Goal: Information Seeking & Learning: Learn about a topic

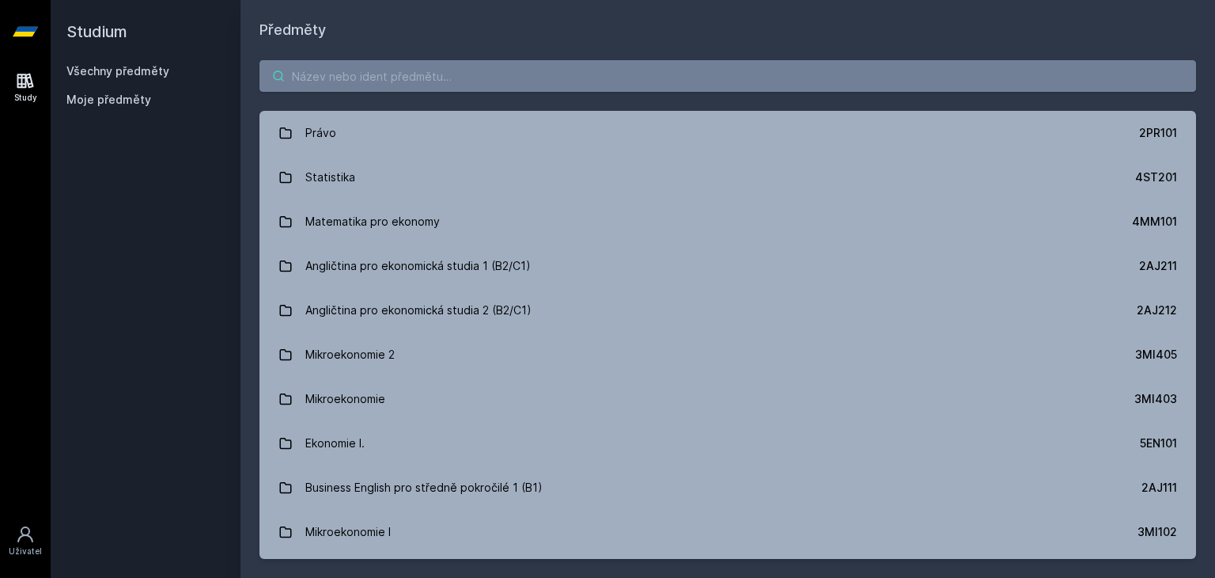
click at [539, 66] on input "search" at bounding box center [728, 76] width 937 height 32
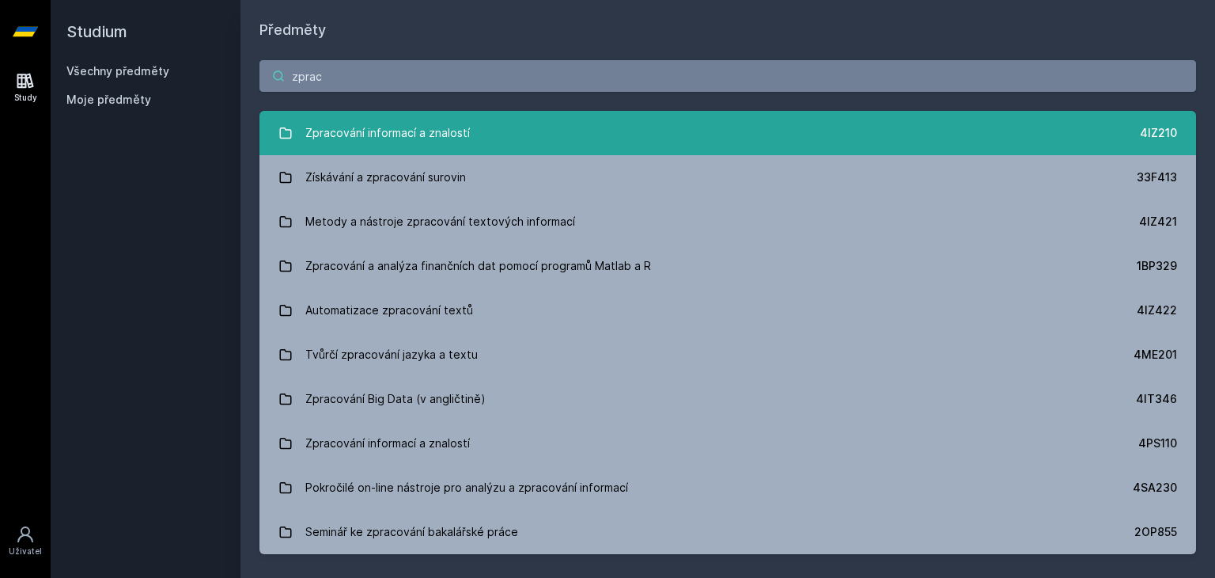
type input "zprac"
click at [415, 120] on div "Zpracování informací a znalostí" at bounding box center [387, 133] width 165 height 32
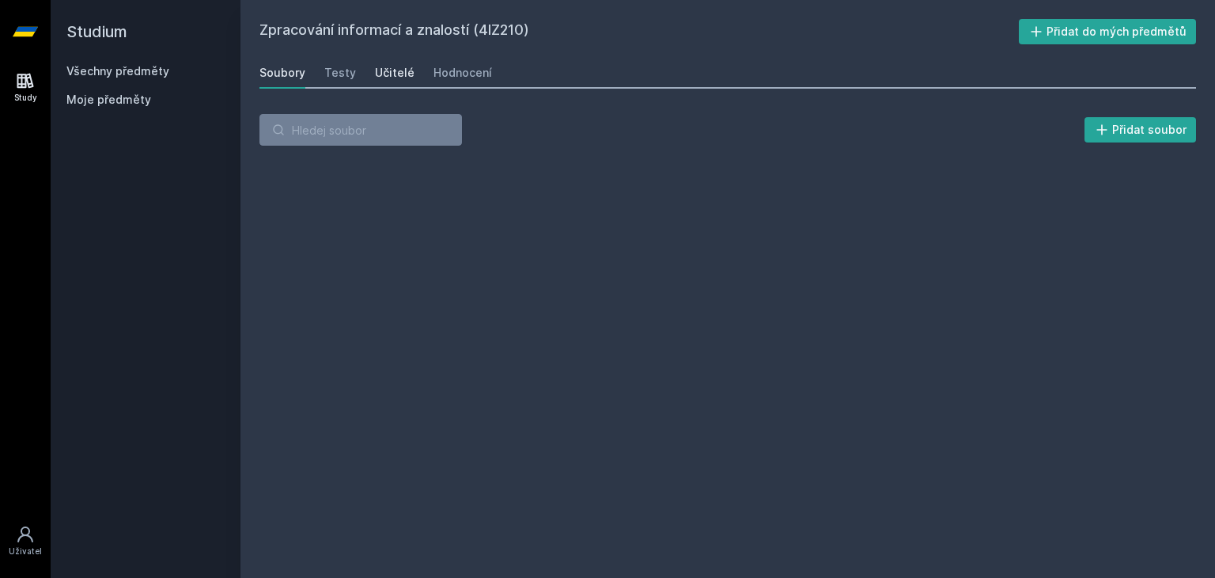
click at [399, 67] on div "Učitelé" at bounding box center [395, 73] width 40 height 16
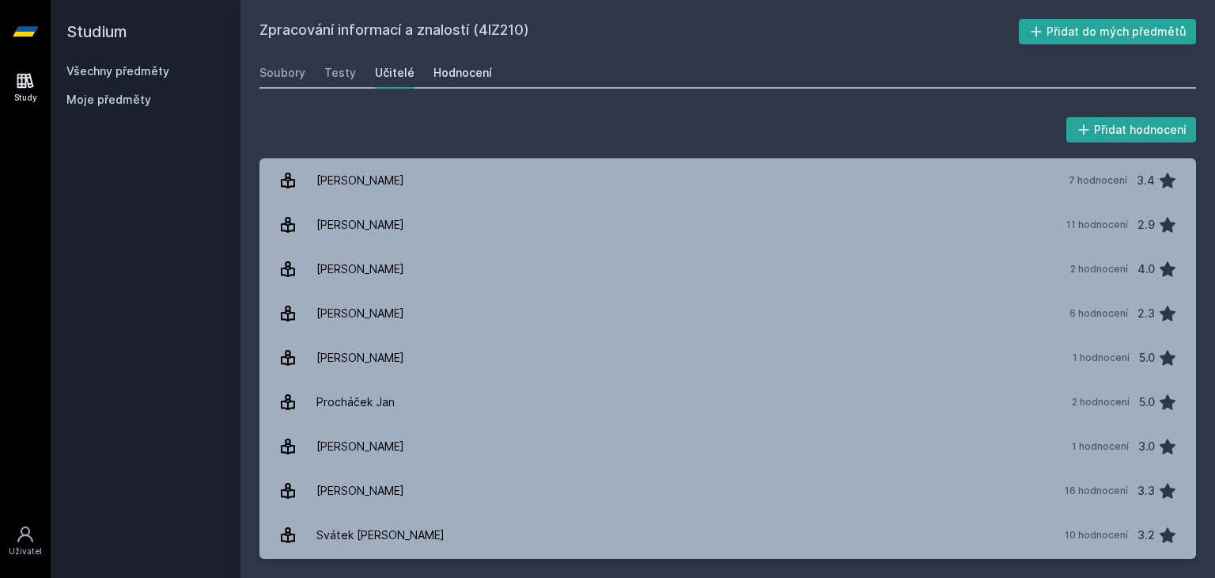
click at [479, 70] on div "Hodnocení" at bounding box center [463, 73] width 59 height 16
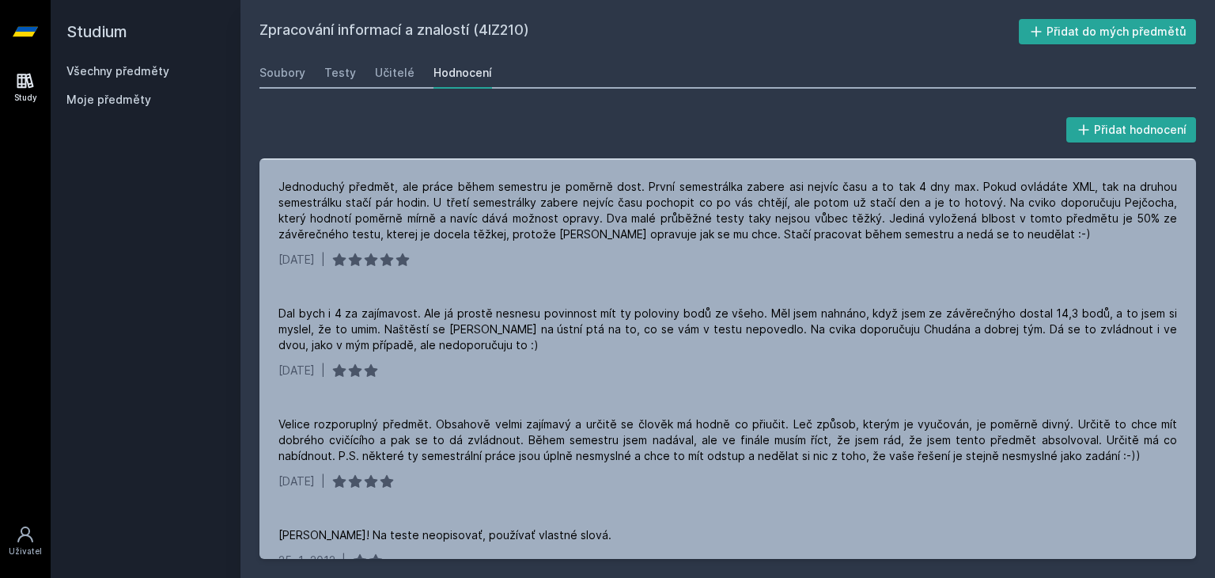
scroll to position [4333, 0]
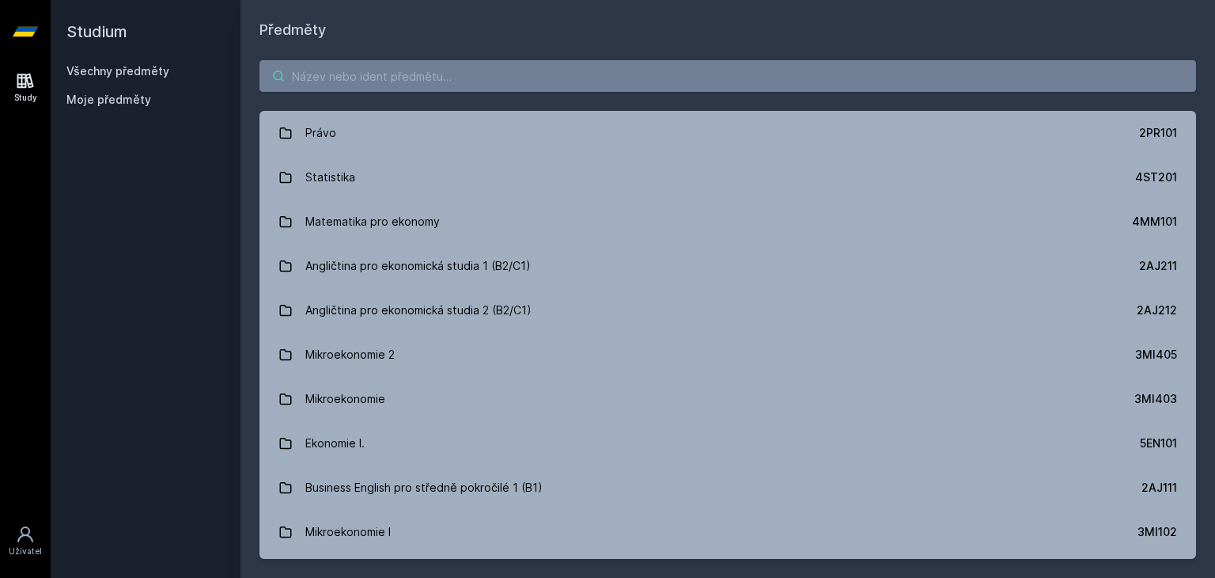
click at [400, 77] on input "search" at bounding box center [728, 76] width 937 height 32
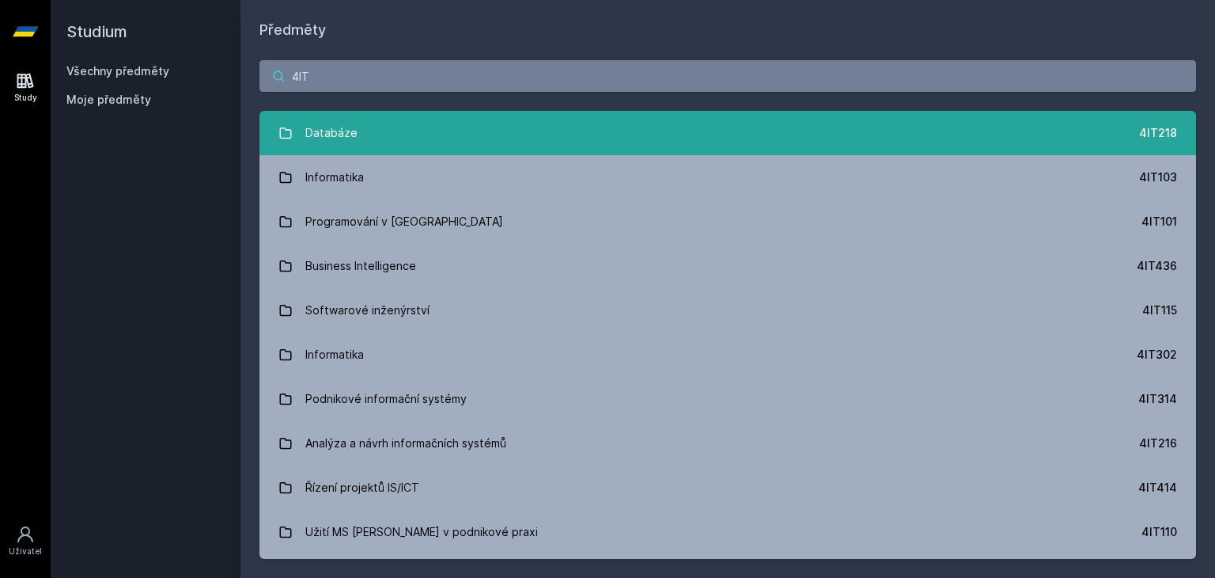
type input "4IT"
click at [351, 117] on div "Databáze" at bounding box center [331, 133] width 52 height 32
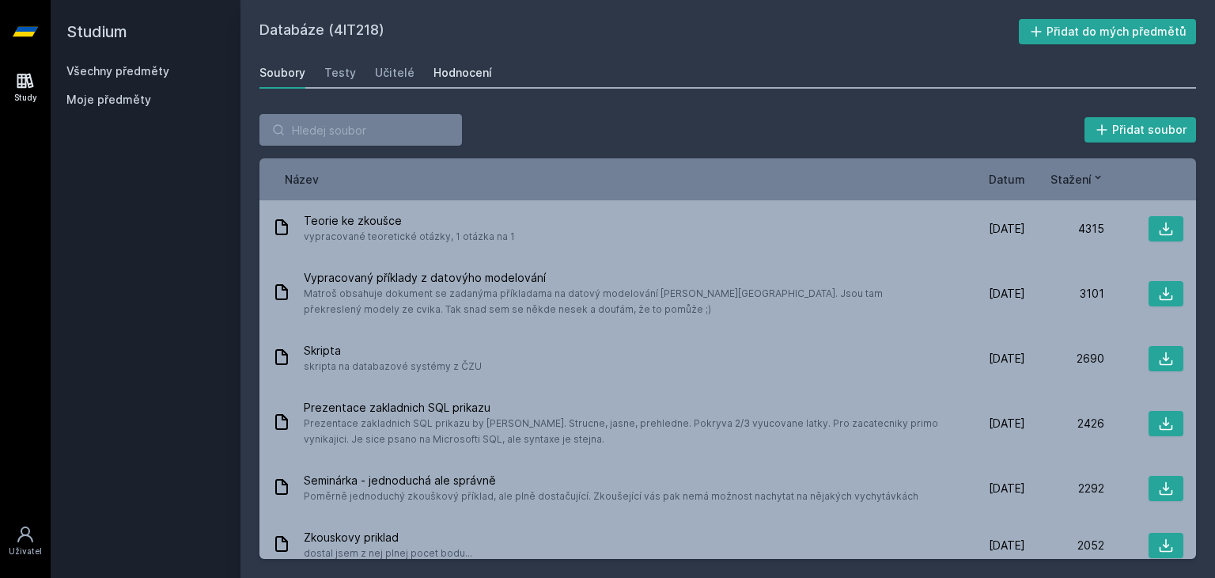
click at [449, 66] on div "Hodnocení" at bounding box center [463, 73] width 59 height 16
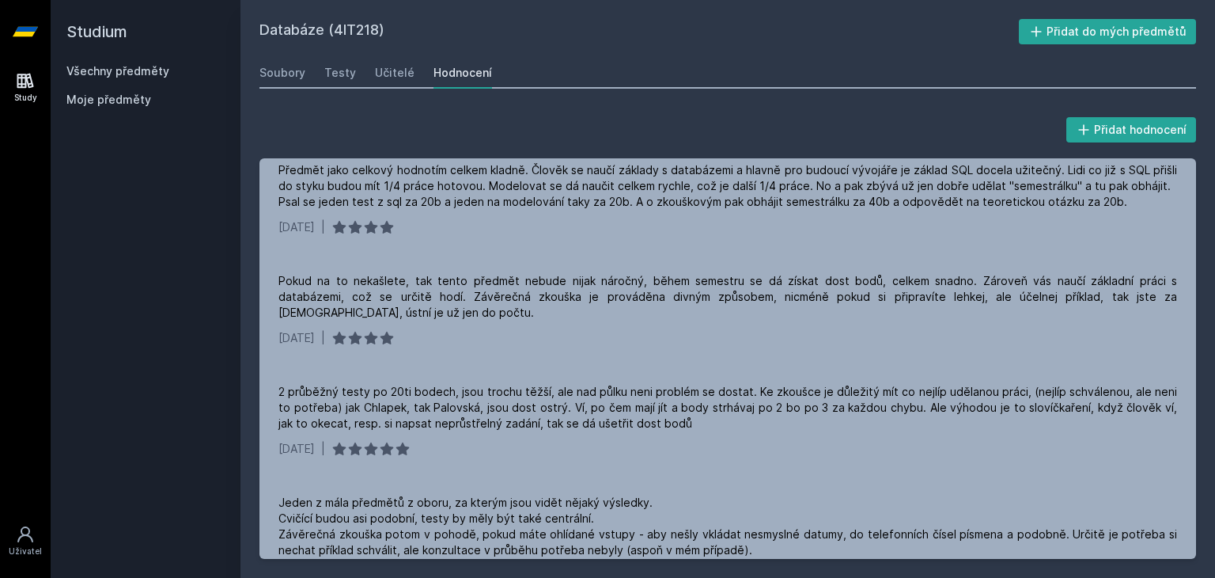
click at [451, 365] on div "2 průběžný testy po 20ti bodech, jsou trochu těžší, ale nad půlku neni problém …" at bounding box center [728, 420] width 937 height 111
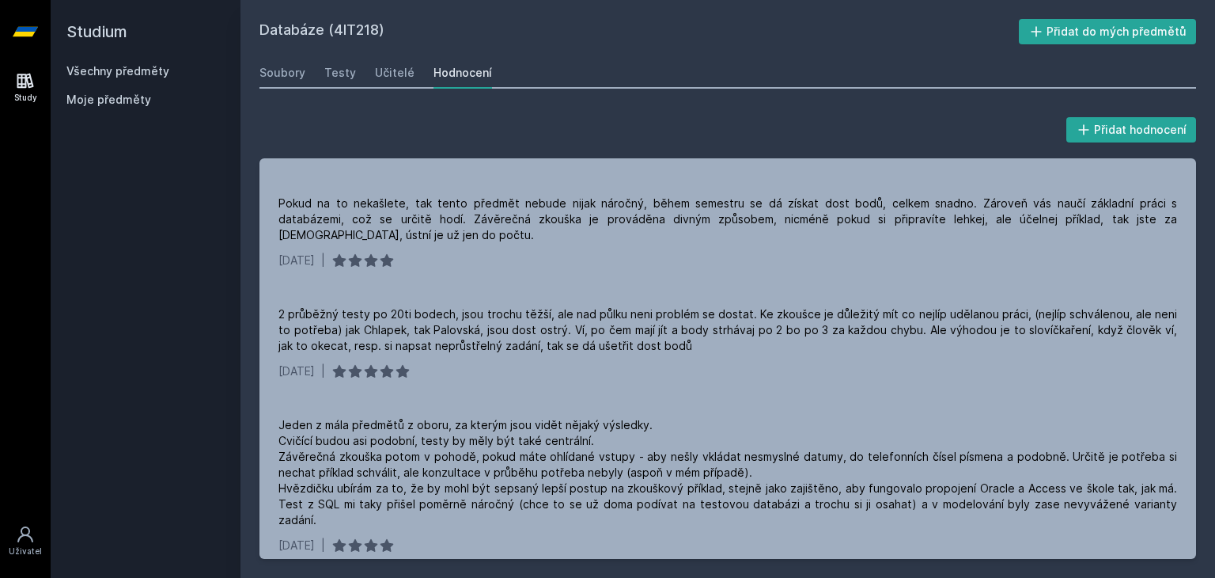
scroll to position [3789, 0]
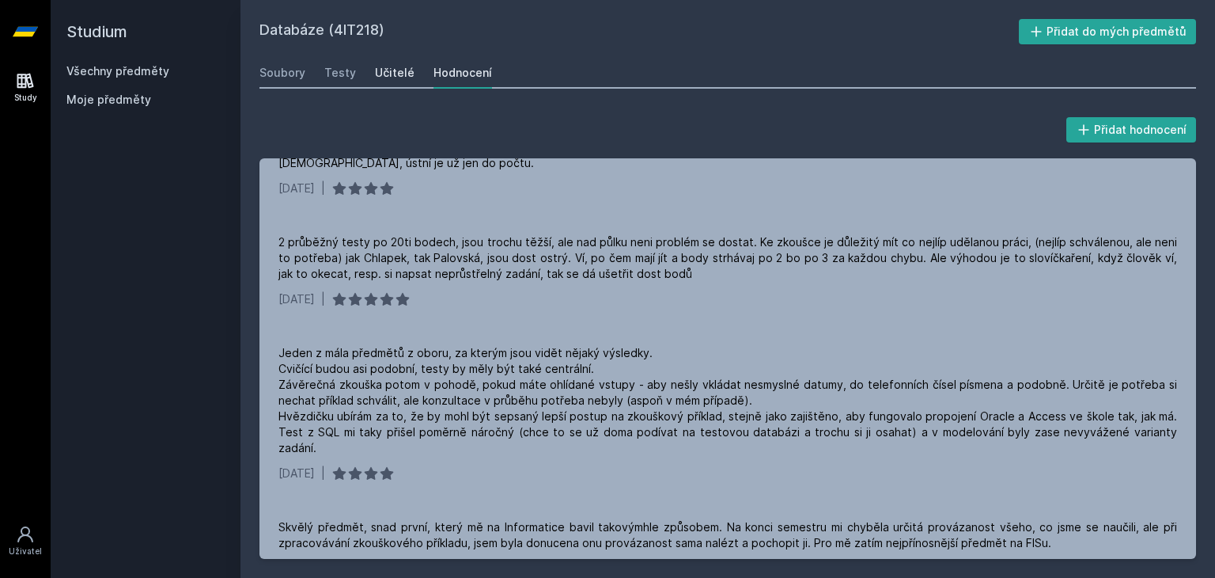
click at [395, 85] on link "Učitelé" at bounding box center [395, 73] width 40 height 32
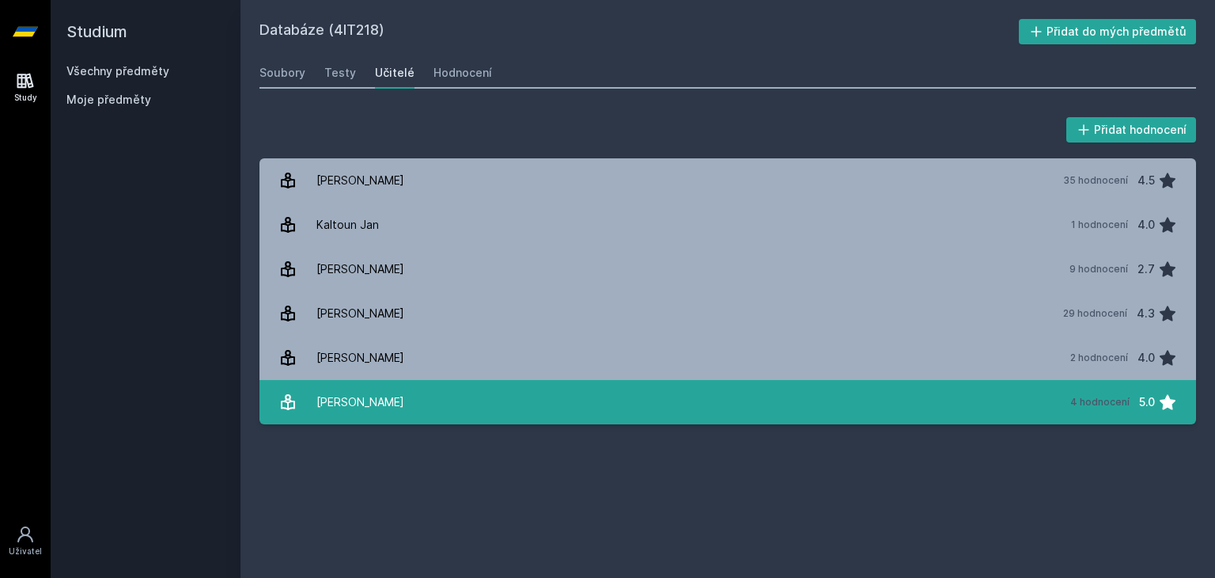
click at [389, 410] on link "[PERSON_NAME] 4 hodnocení 5.0" at bounding box center [728, 402] width 937 height 44
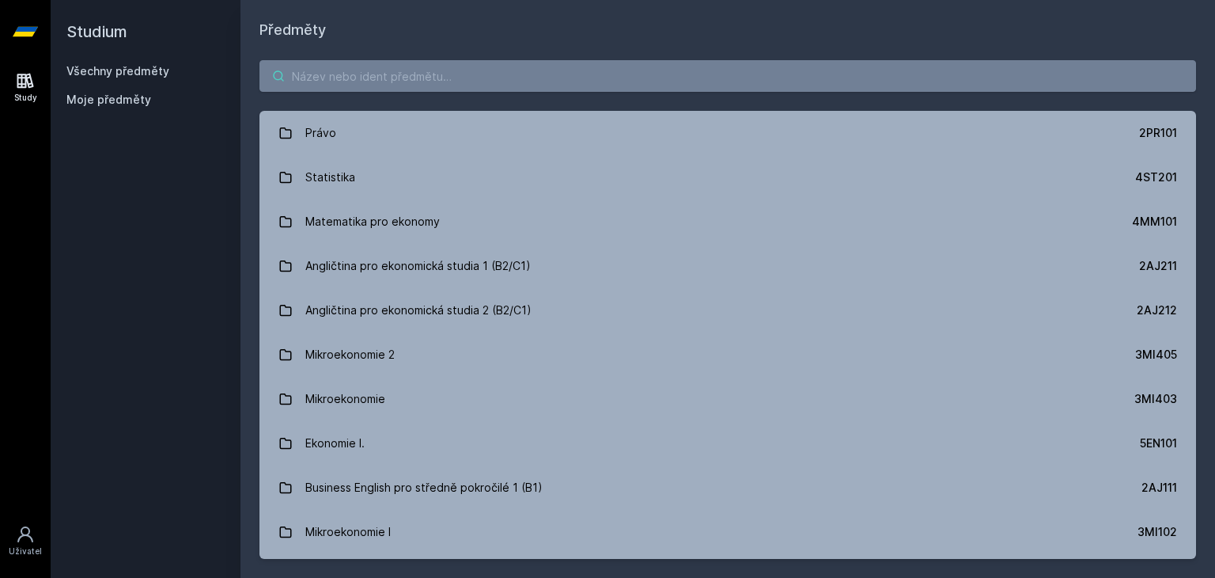
drag, startPoint x: 350, startPoint y: 29, endPoint x: 363, endPoint y: 79, distance: 51.6
click at [363, 79] on div "Předměty Právo 2PR101 Statistika 4ST201 Matematika pro ekonomy 4MM101 Angličtin…" at bounding box center [728, 289] width 937 height 540
click at [363, 79] on input "search" at bounding box center [728, 76] width 937 height 32
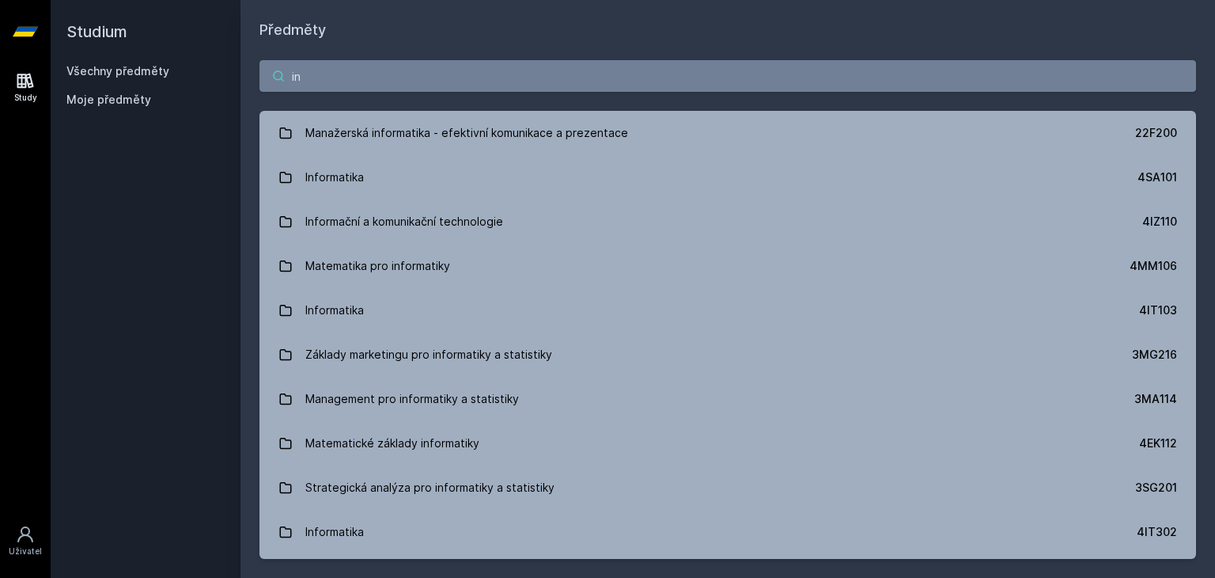
type input "i"
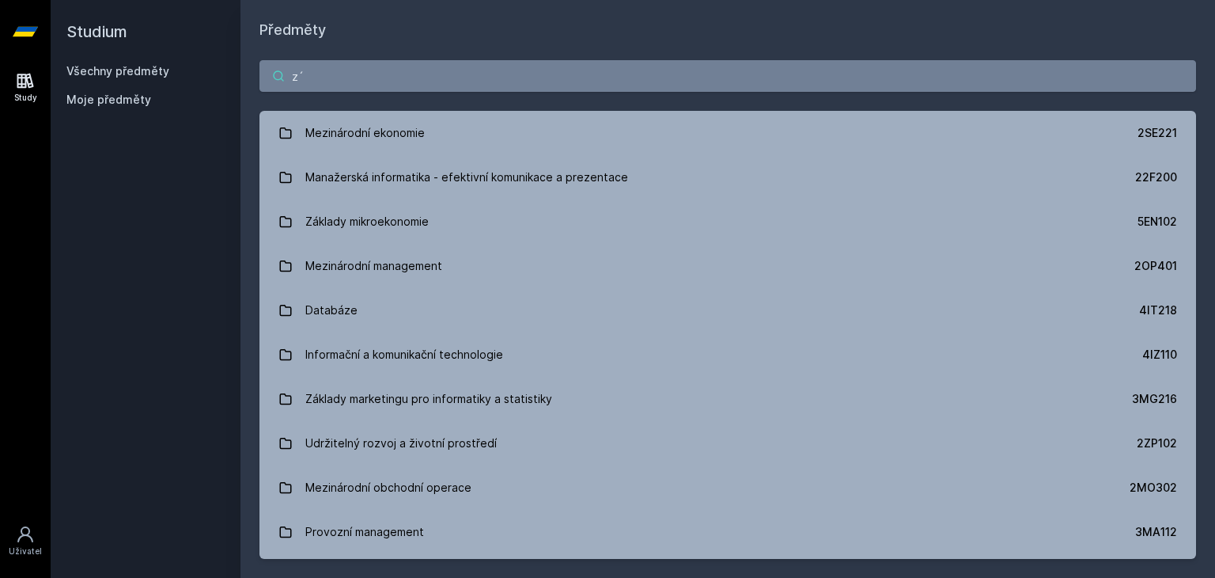
type input "z"
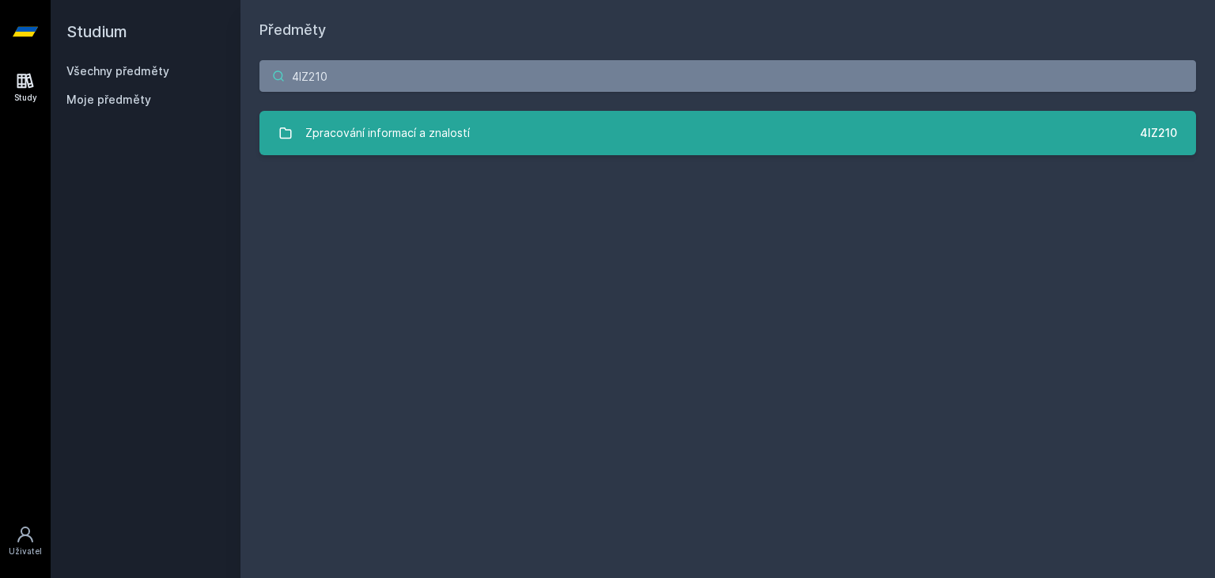
type input "4IZ210"
click at [471, 134] on link "Zpracování informací a znalostí 4IZ210" at bounding box center [728, 133] width 937 height 44
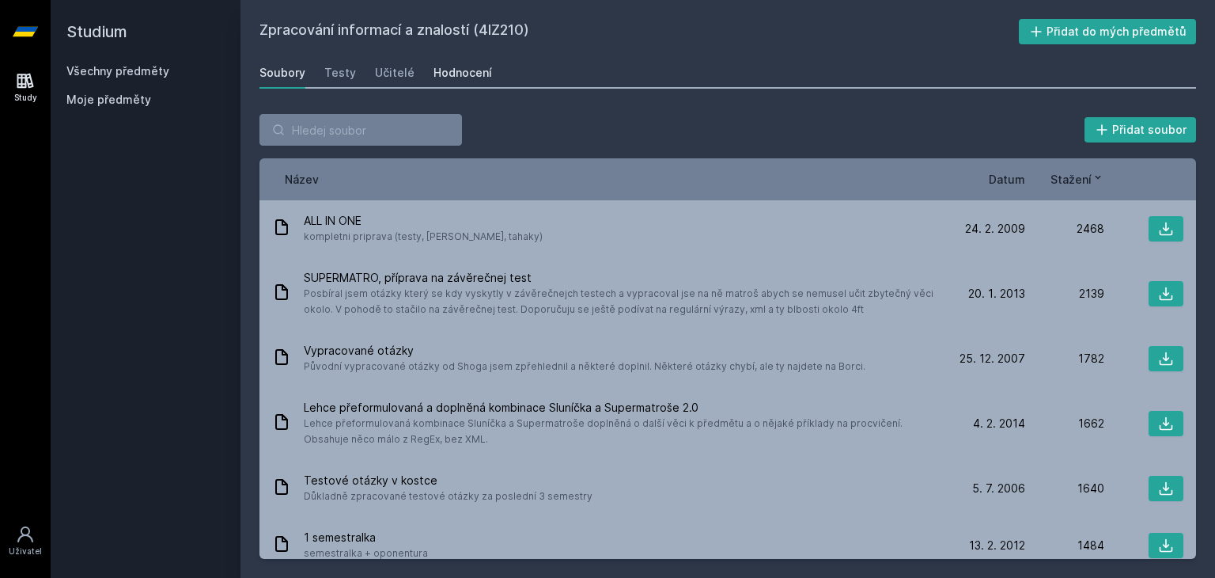
click at [472, 61] on link "Hodnocení" at bounding box center [463, 73] width 59 height 32
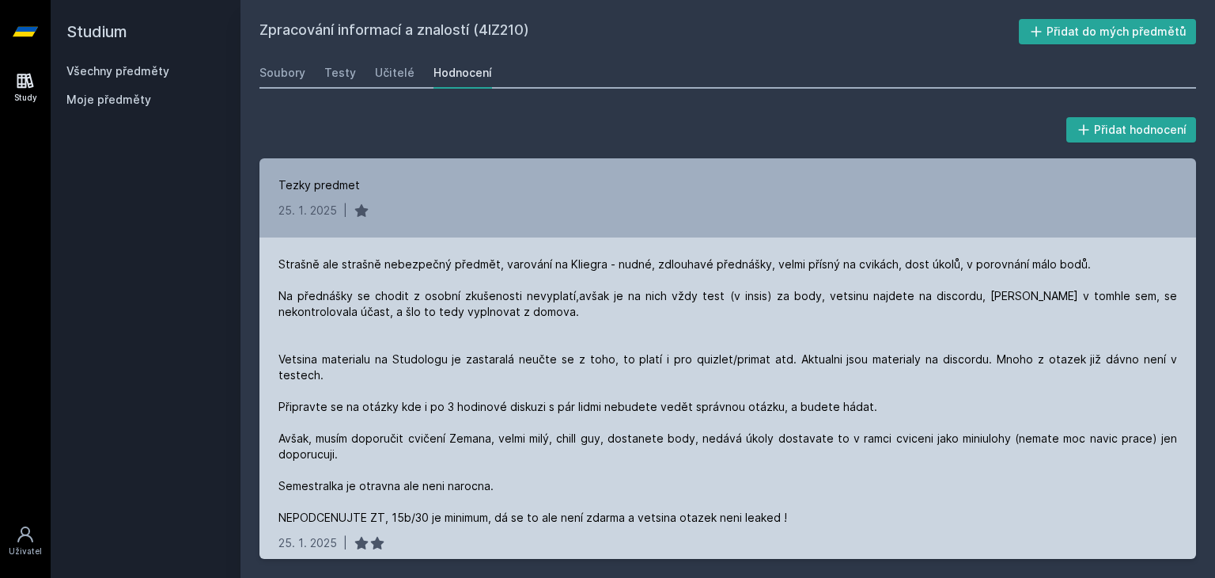
scroll to position [339, 0]
